Goal: Find specific page/section: Find specific page/section

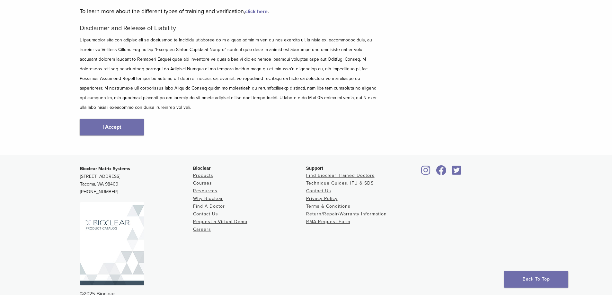
scroll to position [77, 0]
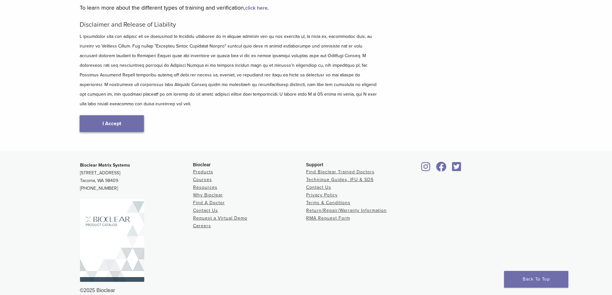
click at [128, 120] on link "I Accept" at bounding box center [112, 123] width 64 height 17
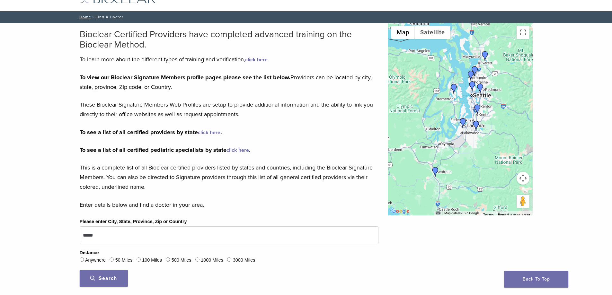
scroll to position [64, 0]
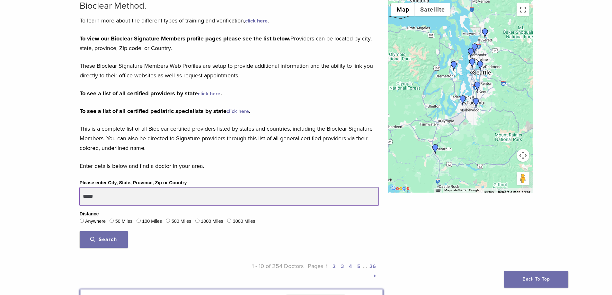
drag, startPoint x: 108, startPoint y: 199, endPoint x: 69, endPoint y: 193, distance: 39.7
type input "*****"
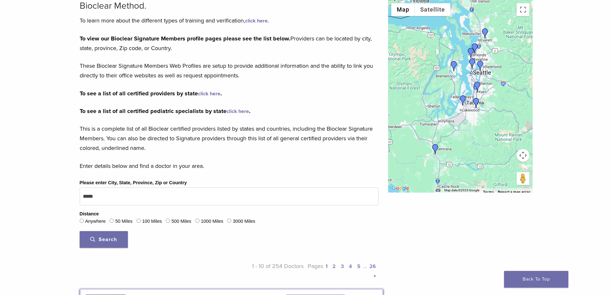
click at [104, 240] on span "Search" at bounding box center [103, 239] width 27 height 6
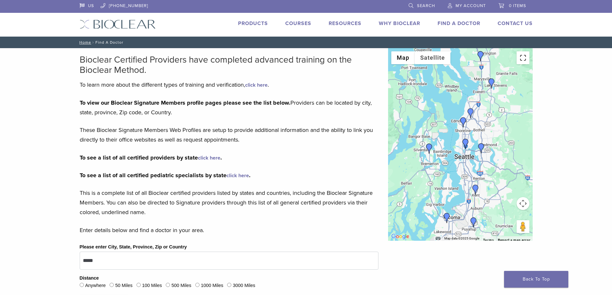
click at [523, 60] on button "Toggle fullscreen view" at bounding box center [523, 57] width 13 height 13
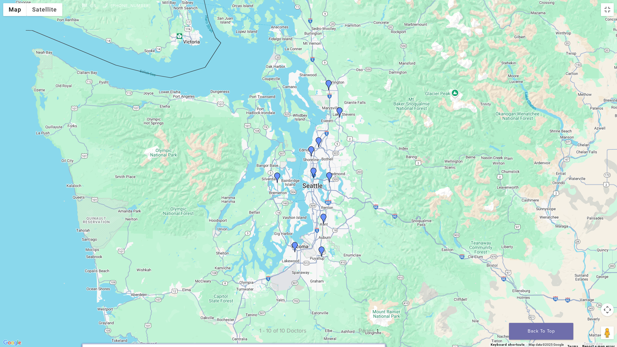
click at [314, 171] on img "Dr. Charles Wallace" at bounding box center [313, 173] width 10 height 10
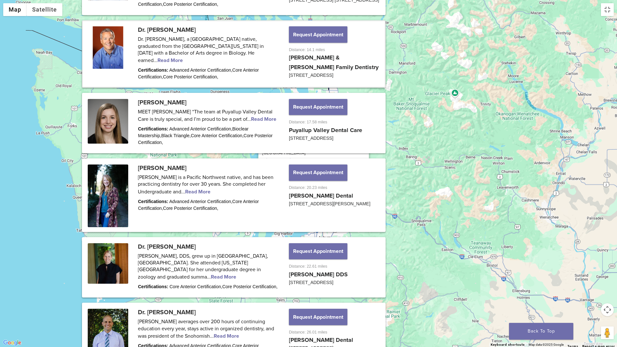
scroll to position [548, 0]
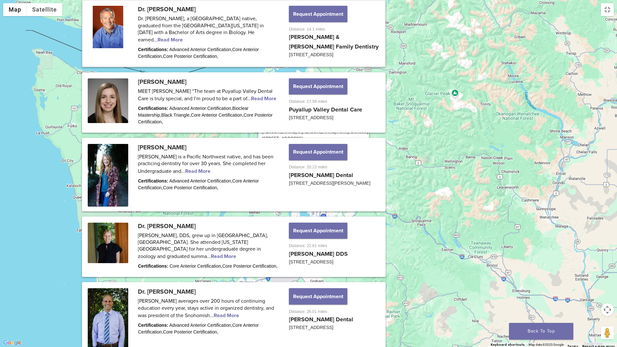
click at [323, 218] on img "Dr. Amrita Majumdar" at bounding box center [323, 219] width 10 height 10
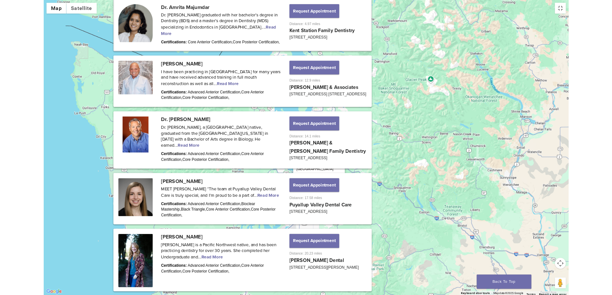
scroll to position [416, 0]
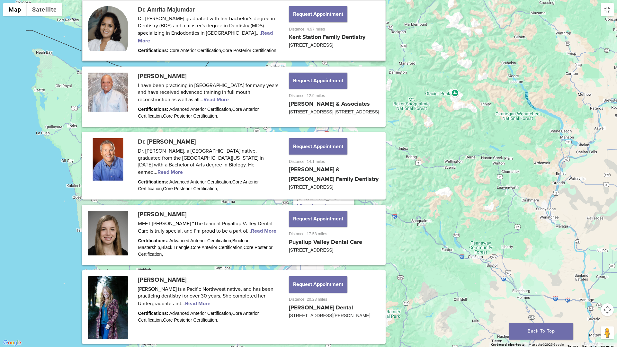
click at [313, 203] on link "View location" at bounding box center [314, 206] width 35 height 6
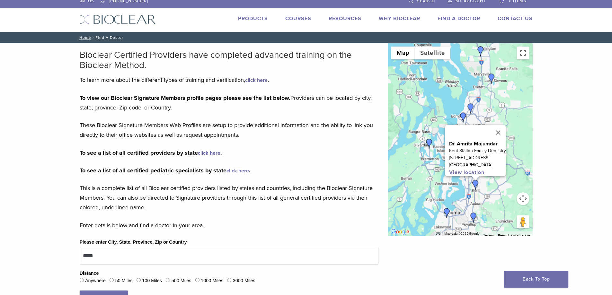
scroll to position [0, 0]
